Goal: Feedback & Contribution: Contribute content

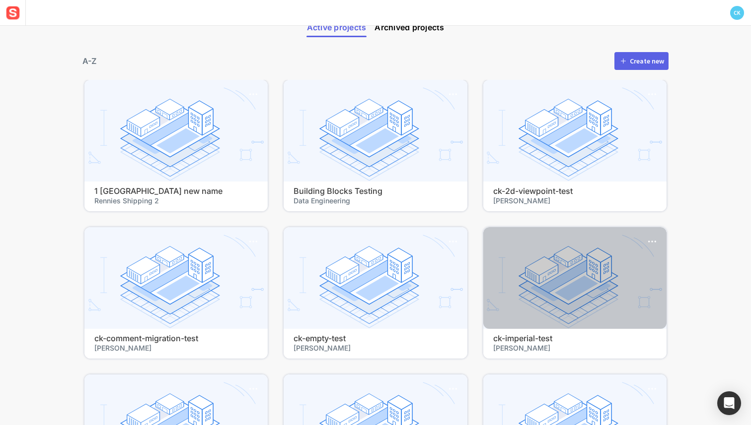
scroll to position [63, 0]
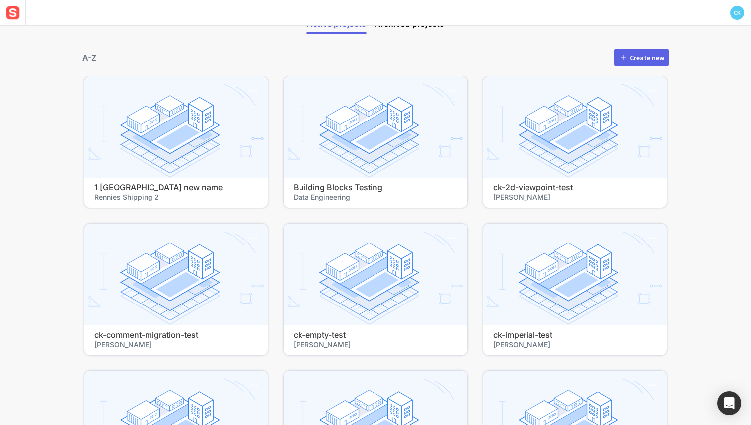
click at [622, 63] on button "Create new" at bounding box center [641, 58] width 54 height 18
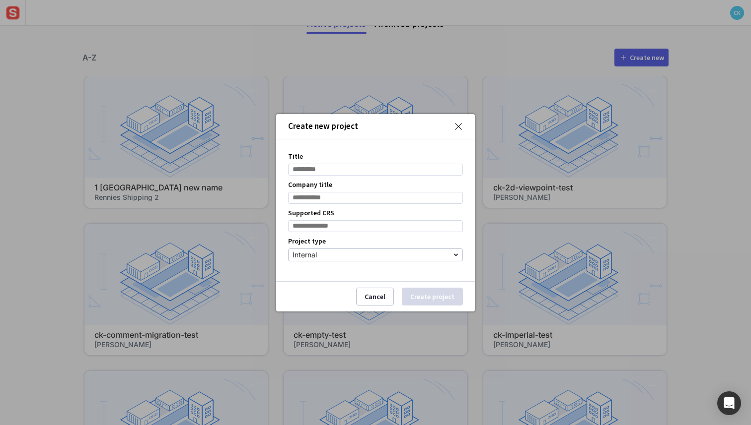
click at [295, 199] on input "Company title" at bounding box center [375, 198] width 175 height 12
click at [326, 159] on div "Title" at bounding box center [375, 163] width 175 height 28
click at [318, 171] on input "Title" at bounding box center [375, 170] width 175 height 12
type input "**********"
click at [341, 193] on input "Company title" at bounding box center [375, 198] width 175 height 12
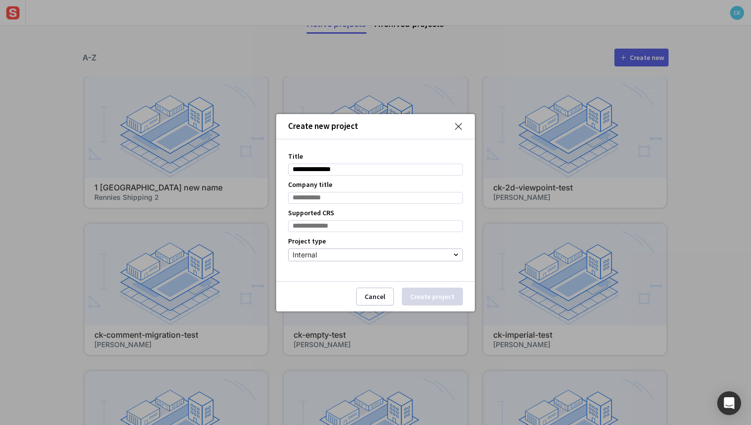
type input "******"
click at [367, 219] on div "Supported CRS" at bounding box center [375, 220] width 175 height 28
click at [367, 224] on input at bounding box center [375, 226] width 175 height 12
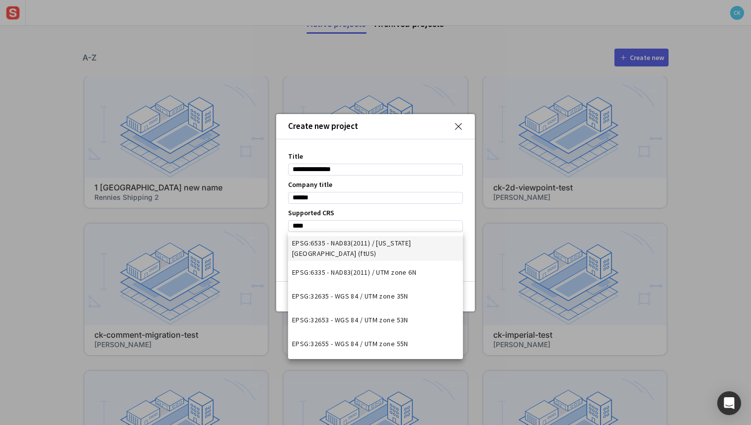
click at [340, 243] on span "EPSG:6535 - NAD83(2011) / New York Central (ftUS)" at bounding box center [375, 248] width 167 height 21
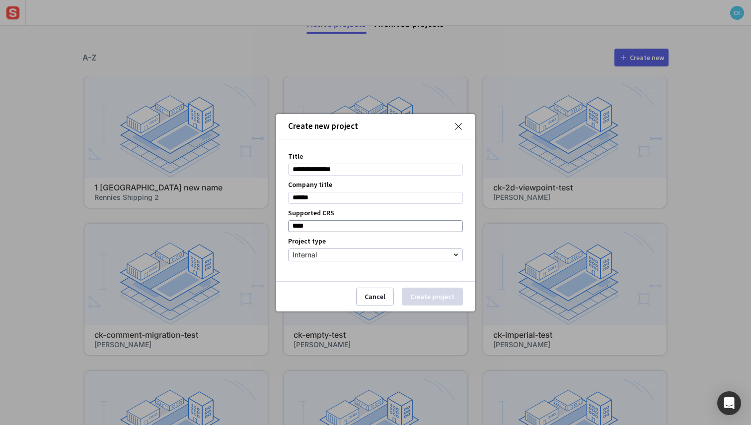
type input "**********"
click at [422, 295] on button "Create project" at bounding box center [432, 297] width 61 height 18
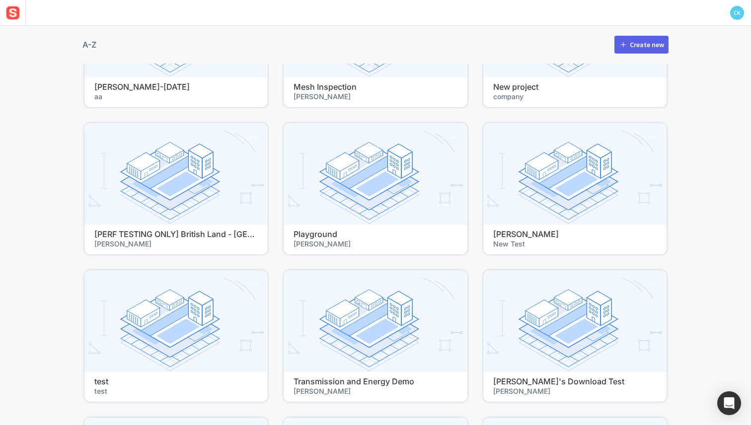
scroll to position [25081, 0]
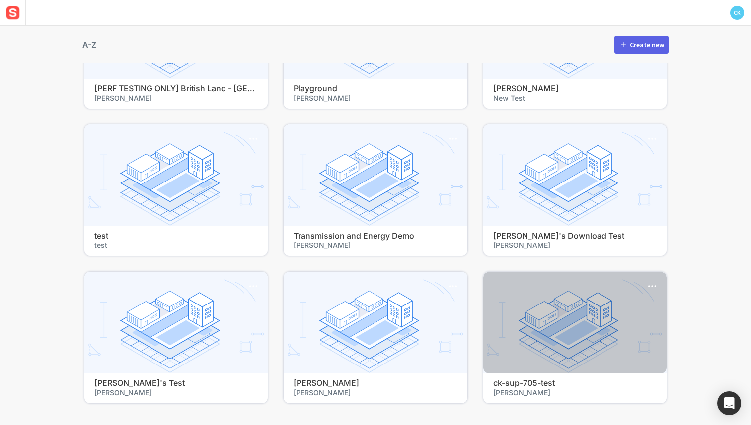
click at [542, 379] on h4 "ck-sup-705-test" at bounding box center [574, 383] width 163 height 9
click at [524, 328] on div at bounding box center [574, 323] width 183 height 102
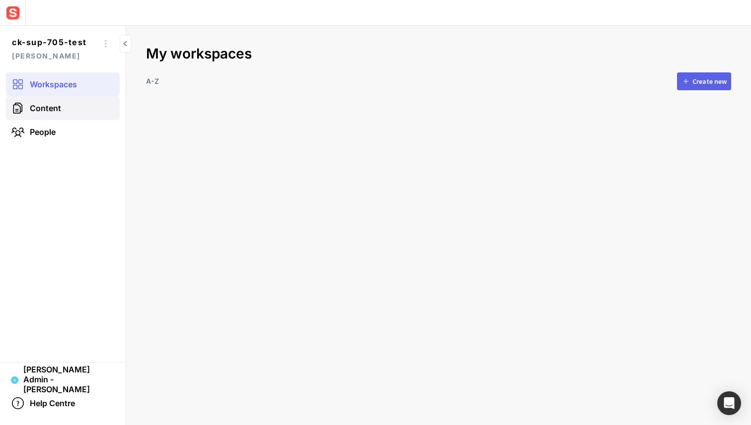
click at [63, 108] on link "Content" at bounding box center [63, 108] width 114 height 24
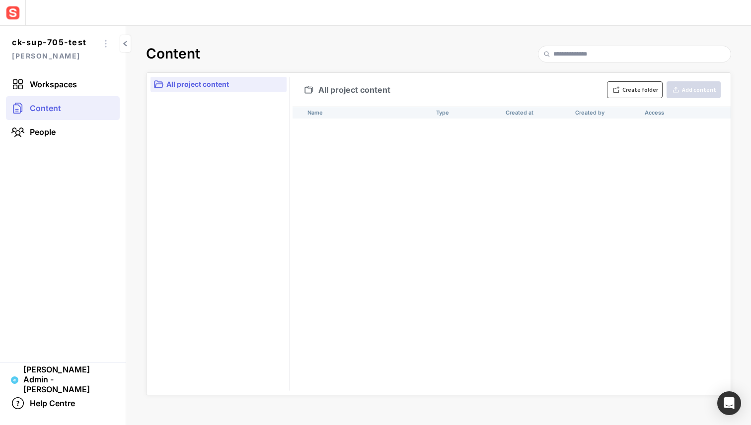
click at [641, 88] on div "Create folder" at bounding box center [640, 90] width 36 height 6
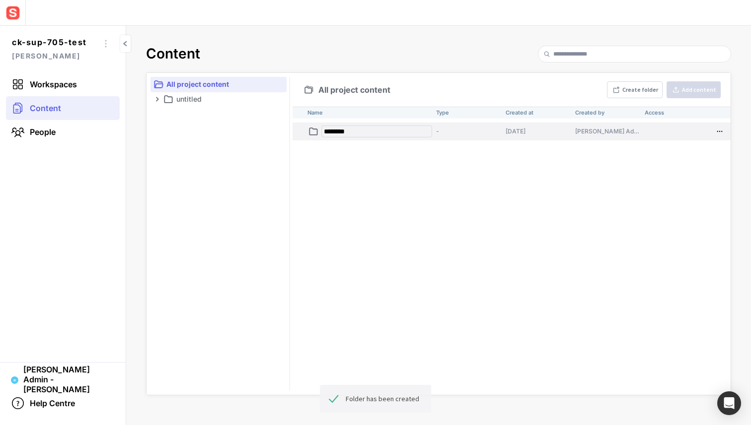
type input "********"
click at [357, 128] on p "ajfdksjf" at bounding box center [377, 132] width 109 height 10
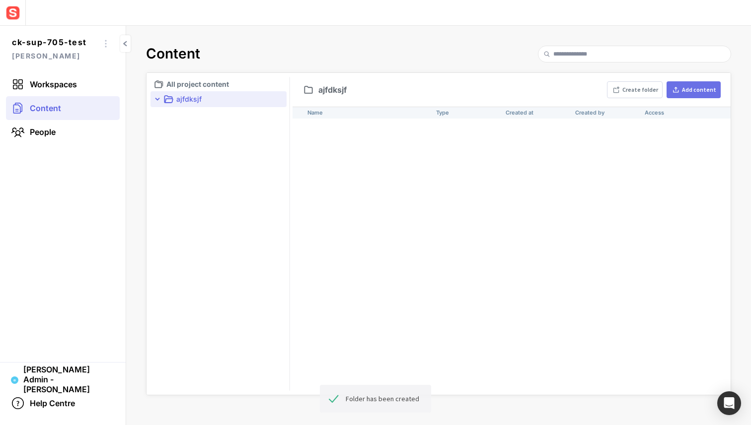
click at [694, 90] on div "Add content" at bounding box center [699, 90] width 34 height 6
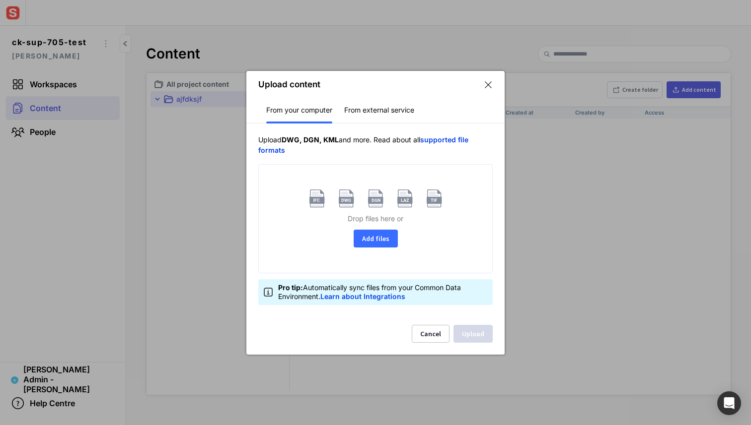
click at [379, 236] on button "Add files" at bounding box center [375, 239] width 44 height 18
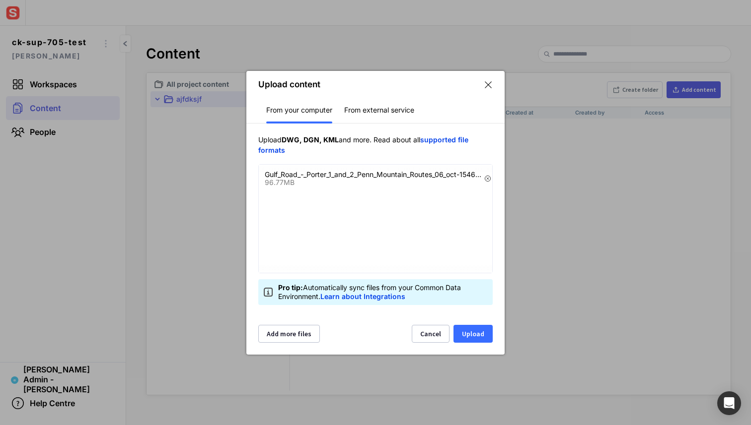
click at [467, 334] on button "Upload" at bounding box center [472, 334] width 39 height 18
